Goal: Transaction & Acquisition: Register for event/course

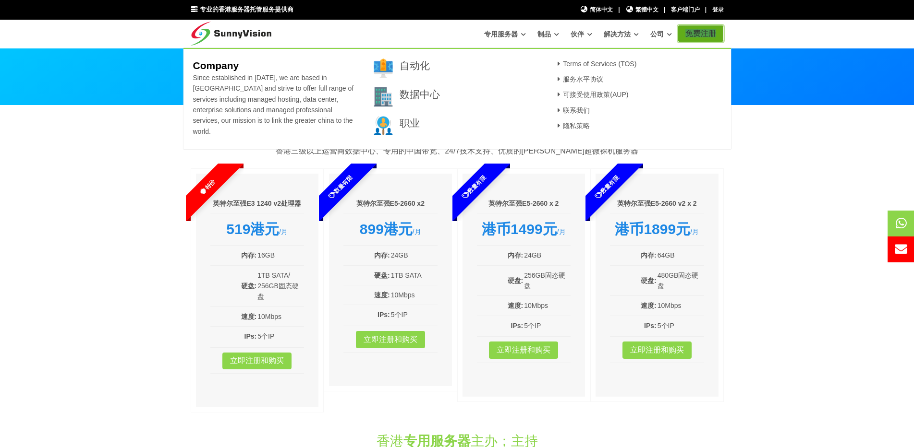
click at [693, 30] on trans "免费注册" at bounding box center [700, 33] width 31 height 8
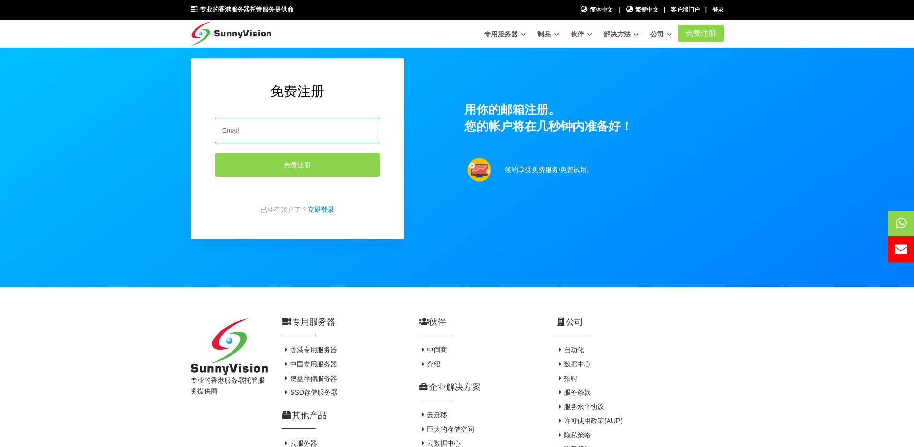
click at [326, 132] on input "email" at bounding box center [298, 130] width 166 height 25
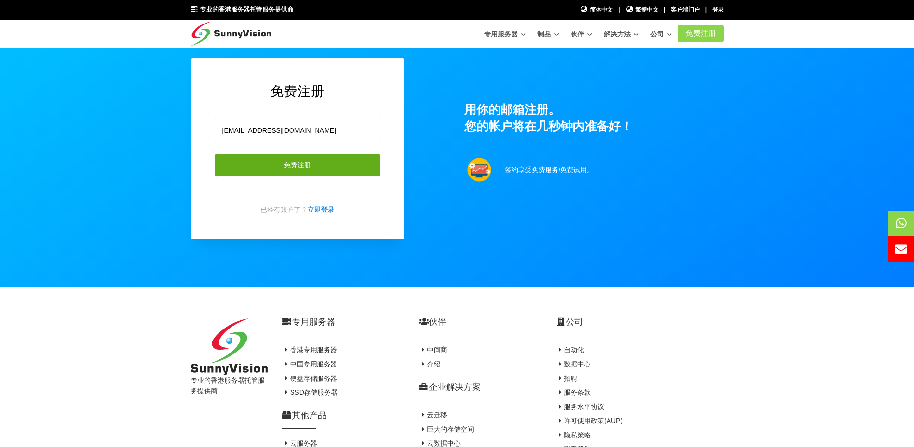
type input "lipiakter32ee@gmail.com"
click at [331, 162] on button "免费注册" at bounding box center [298, 166] width 166 height 24
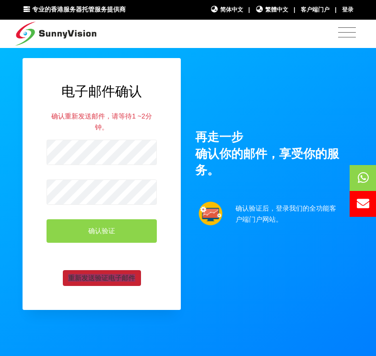
click at [116, 277] on trans "重新发送验证电子邮件" at bounding box center [101, 278] width 67 height 8
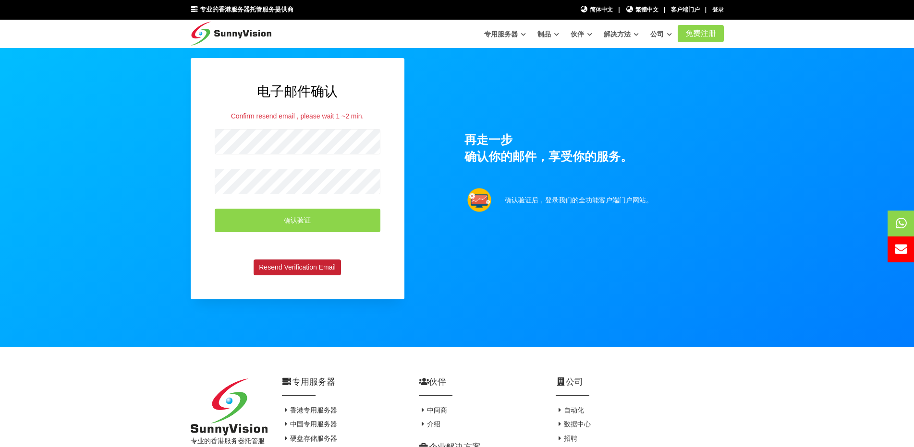
drag, startPoint x: 565, startPoint y: 195, endPoint x: 720, endPoint y: 70, distance: 199.0
click at [376, 70] on div "电子邮件确认 Confirm resend email , please wait 1 ~2 min. 确认验证 Resend Verification Em…" at bounding box center [456, 198] width 547 height 280
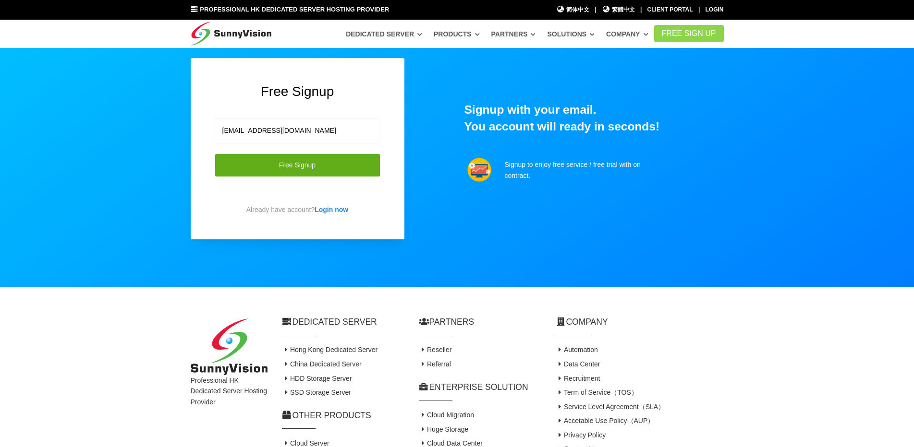
click at [275, 155] on button "Free Signup" at bounding box center [298, 166] width 166 height 24
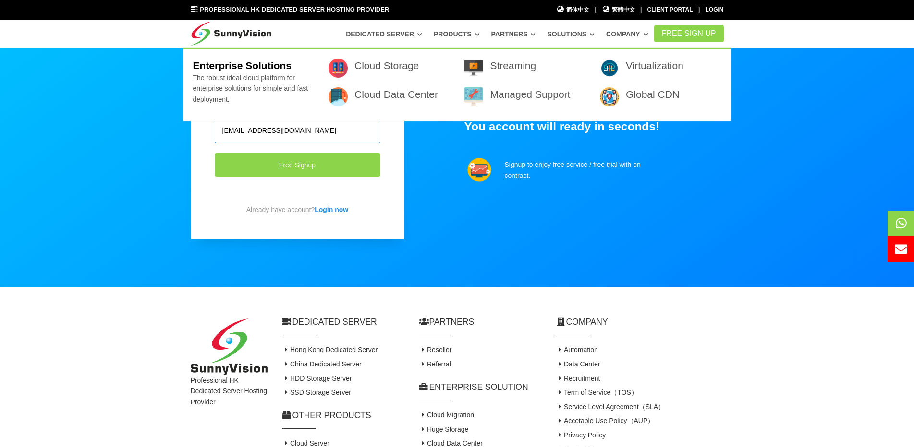
drag, startPoint x: 300, startPoint y: 135, endPoint x: 306, endPoint y: 133, distance: 5.9
click at [300, 135] on input "lipiakter32ee@gmail.com" at bounding box center [298, 130] width 166 height 25
click at [306, 133] on input "lipiakter32ee@gmail.com" at bounding box center [298, 130] width 166 height 25
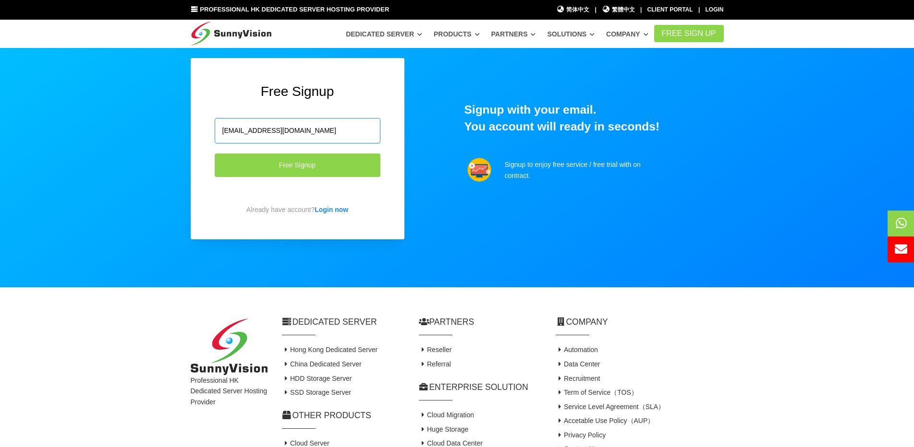
click at [306, 133] on input "lipiakter32ee@gmail.com" at bounding box center [298, 130] width 166 height 25
paste input "issgmsafwh@iwater"
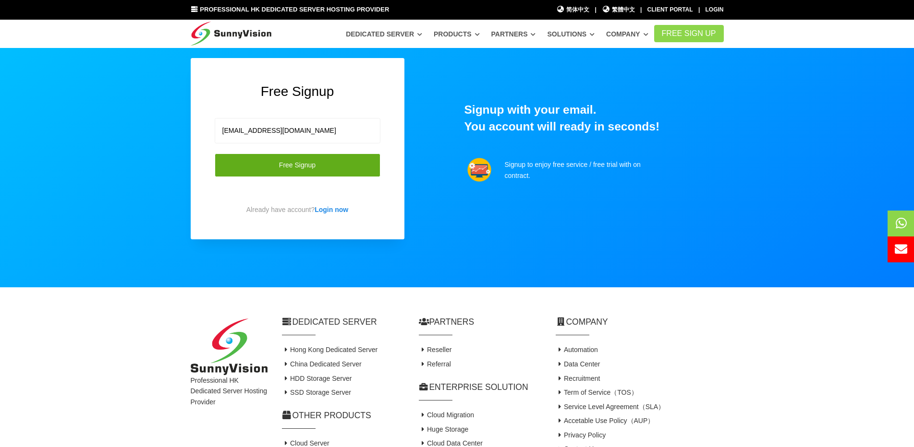
type input "issgmsafwh@iwatermail.com"
click at [302, 159] on button "Free Signup" at bounding box center [298, 166] width 166 height 24
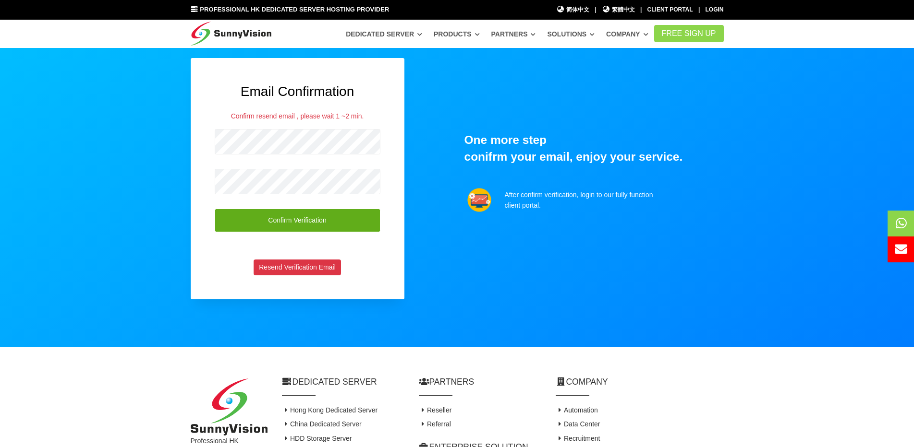
click at [284, 219] on button "Confirm Verification" at bounding box center [298, 221] width 166 height 24
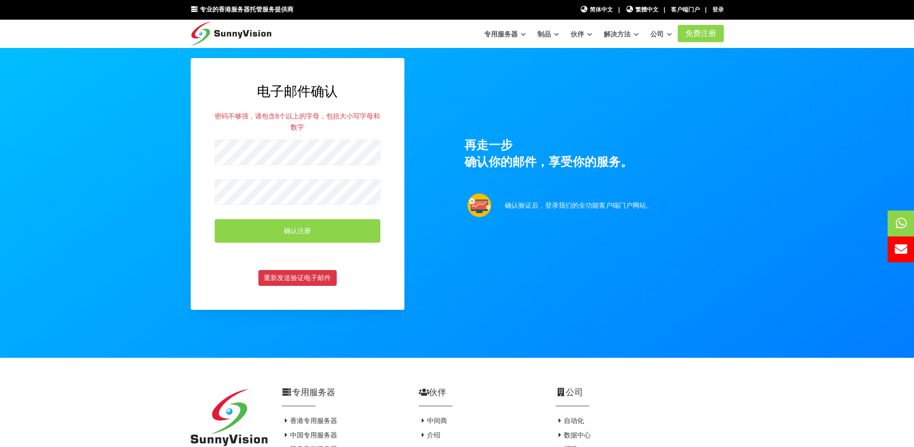
click at [162, 179] on section "电子邮件确认 密码不够强，请包含8个以上的字母，包括大小写字母和数字 确认注册 重新发送验证电子邮件 再走一步 确认你的邮件，享受你的服务。 确认验证后，登录…" at bounding box center [457, 179] width 914 height 358
click at [283, 232] on button "确认注册" at bounding box center [298, 231] width 166 height 24
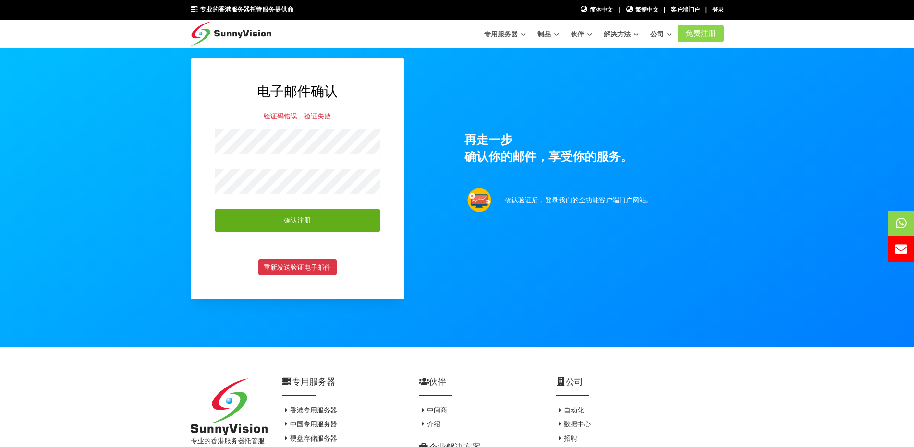
click at [325, 226] on button "确认注册" at bounding box center [298, 221] width 166 height 24
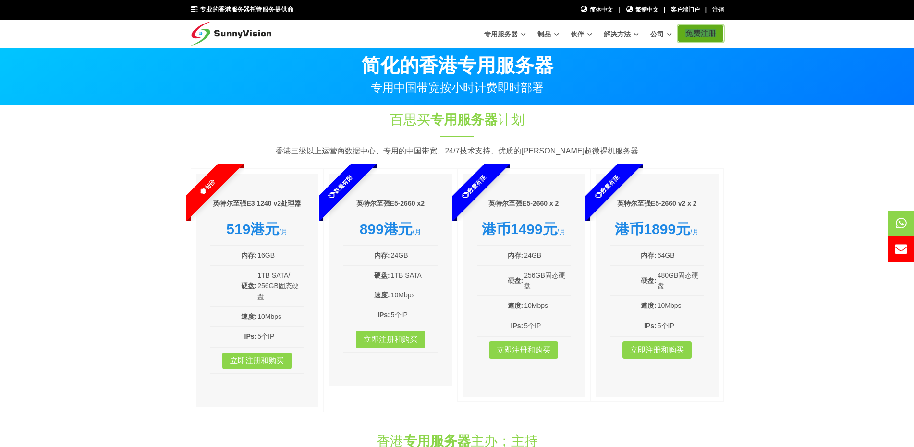
click at [702, 30] on trans "免费注册" at bounding box center [700, 33] width 31 height 8
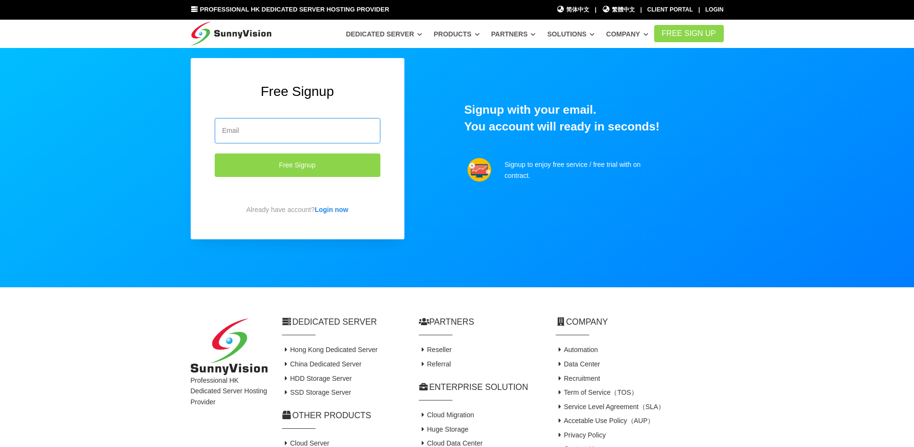
click at [332, 136] on input "email" at bounding box center [298, 130] width 166 height 25
drag, startPoint x: 693, startPoint y: 85, endPoint x: 690, endPoint y: 67, distance: 18.4
click at [693, 84] on div "Free Signup Free Signup Already have account? Login now Signup with your email.…" at bounding box center [456, 168] width 547 height 220
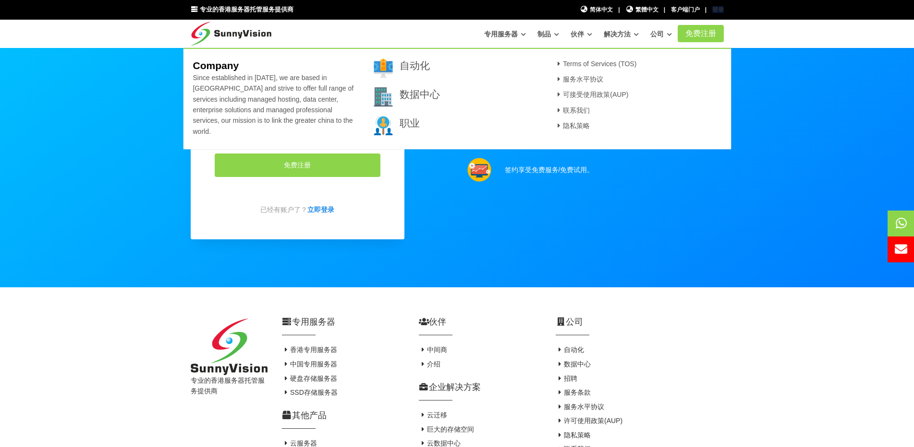
click at [720, 10] on trans "登录" at bounding box center [718, 9] width 12 height 7
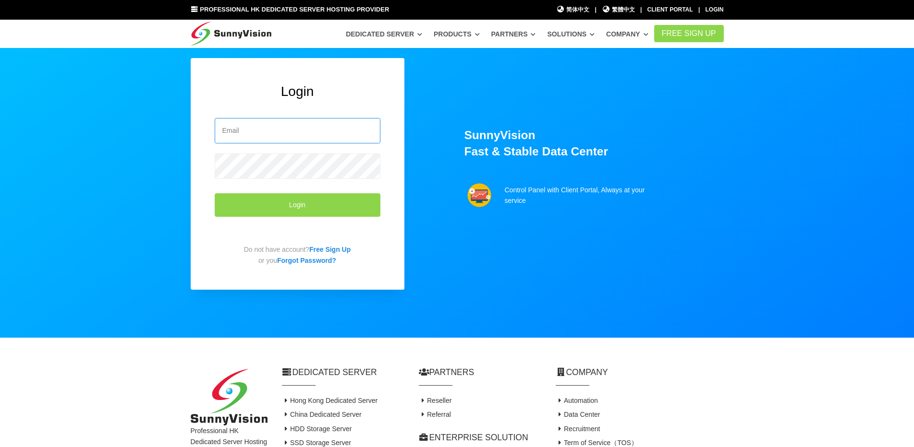
click at [300, 137] on input "email" at bounding box center [298, 130] width 166 height 25
paste input "issgmsafwh@iwatermail.com"
type input "issgmsafwh@iwatermail.com"
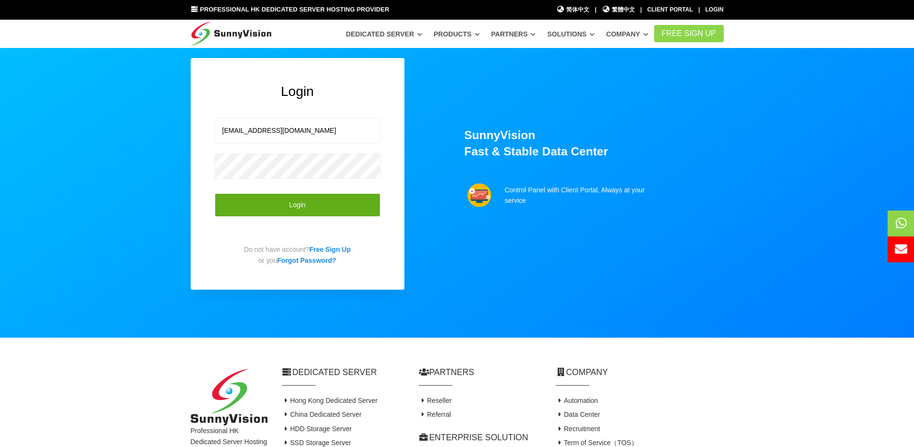
click at [329, 207] on button "Login" at bounding box center [298, 205] width 166 height 24
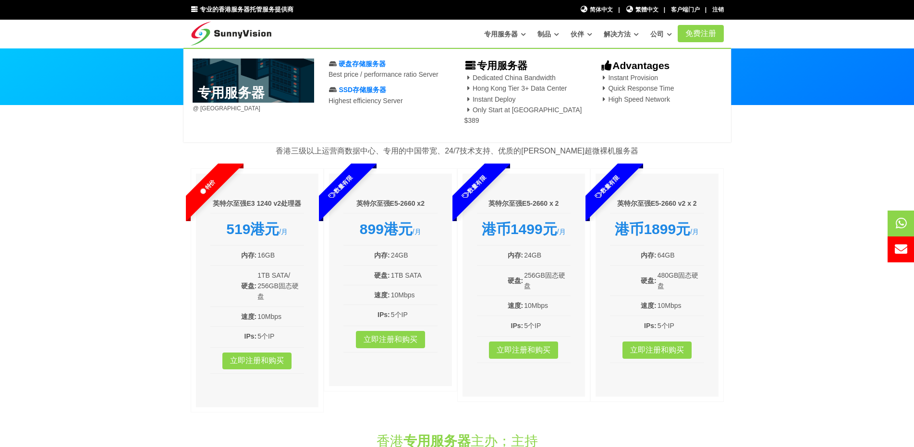
click at [521, 36] on icon at bounding box center [523, 34] width 5 height 5
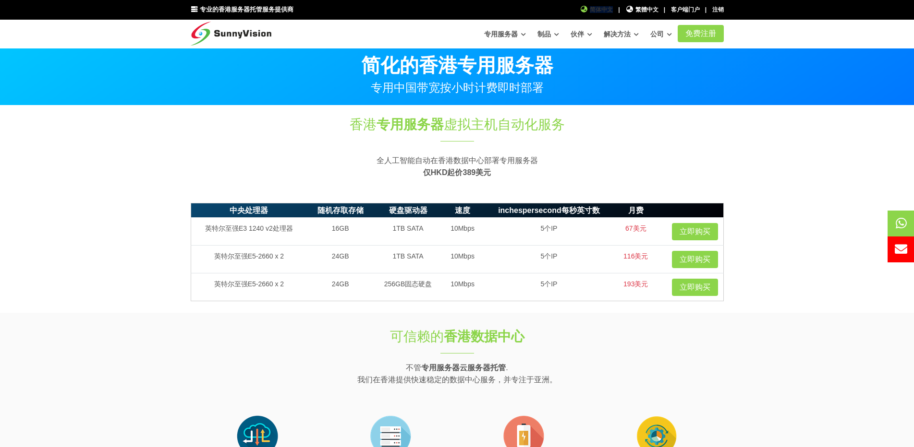
click at [604, 10] on trans "简体中文" at bounding box center [601, 9] width 23 height 7
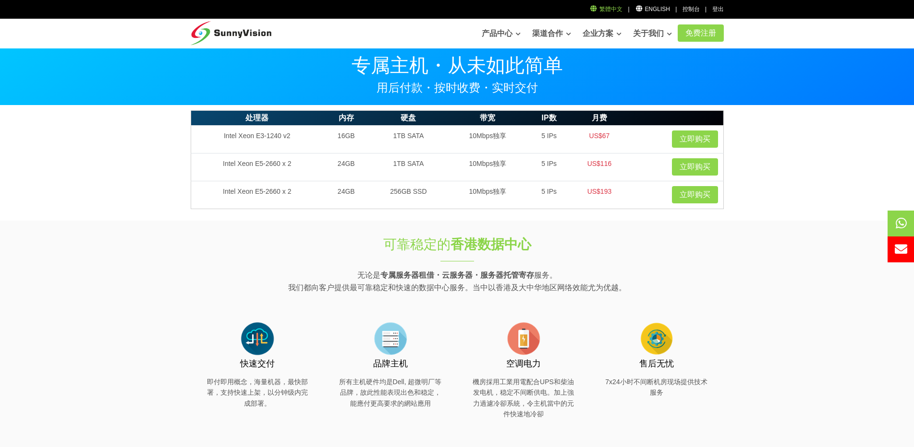
click at [616, 6] on link "繁體中文" at bounding box center [606, 9] width 33 height 7
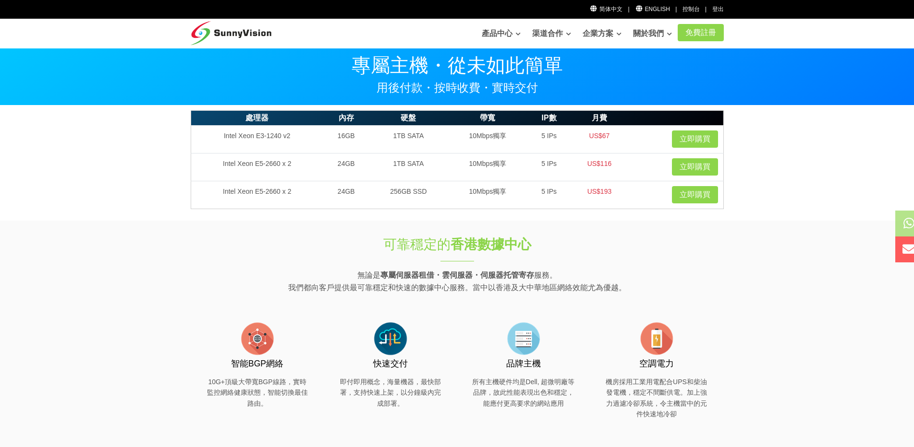
click at [218, 29] on img at bounding box center [231, 31] width 81 height 24
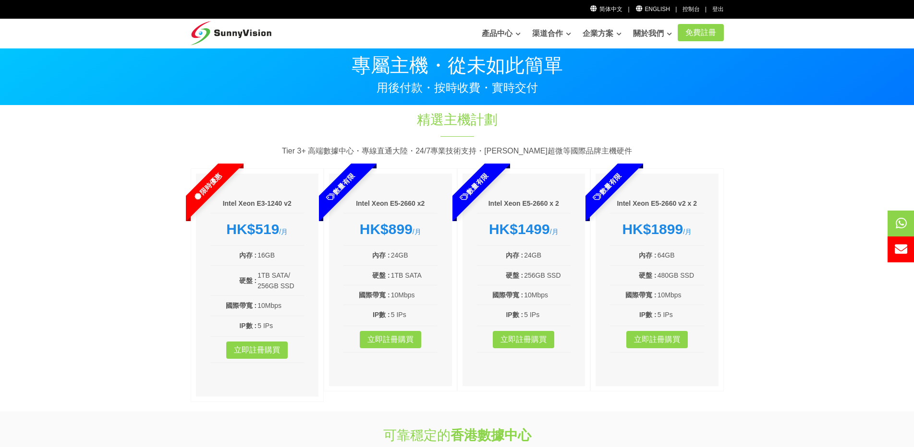
click at [220, 22] on img at bounding box center [231, 31] width 81 height 24
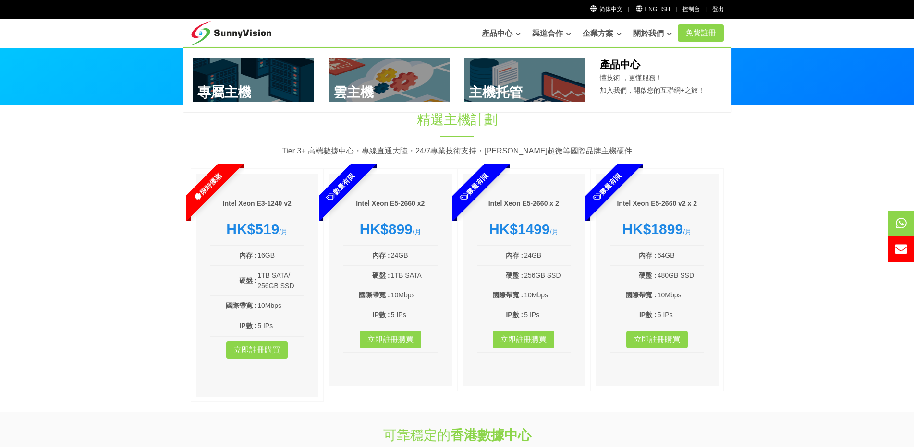
click at [507, 32] on link "產品中心" at bounding box center [501, 33] width 39 height 19
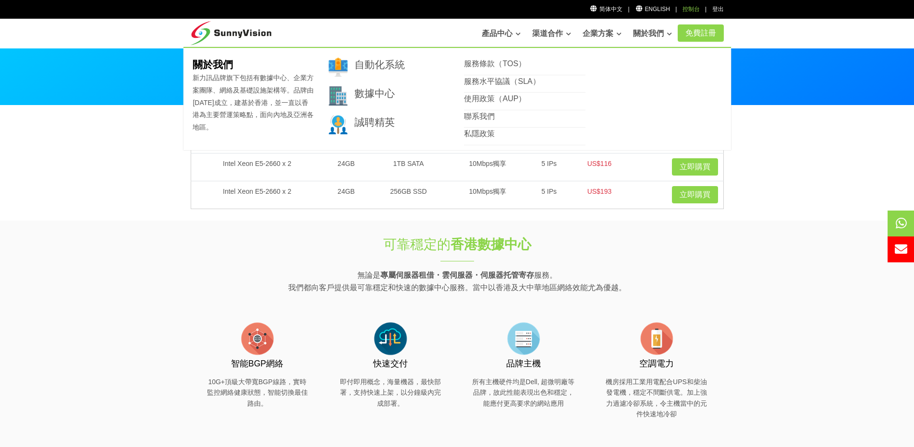
click at [694, 11] on div "控制台" at bounding box center [690, 9] width 17 height 9
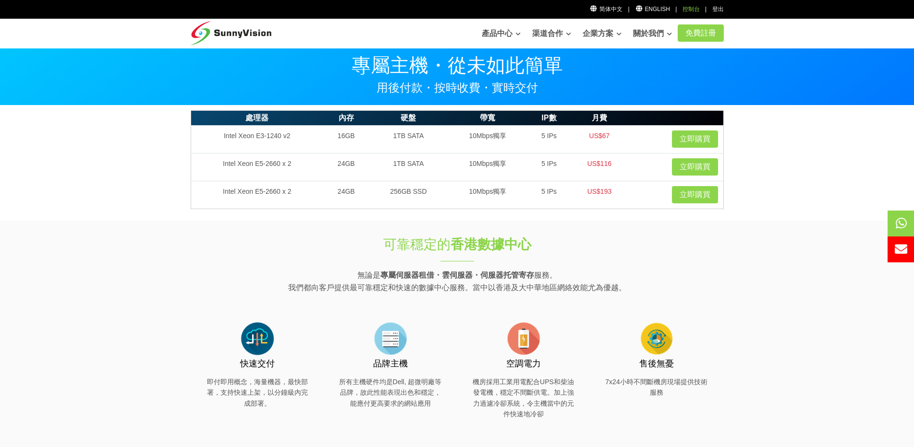
click at [693, 10] on div "控制台" at bounding box center [690, 9] width 17 height 9
click at [692, 9] on div "控制台" at bounding box center [690, 9] width 17 height 9
